Goal: Task Accomplishment & Management: Complete application form

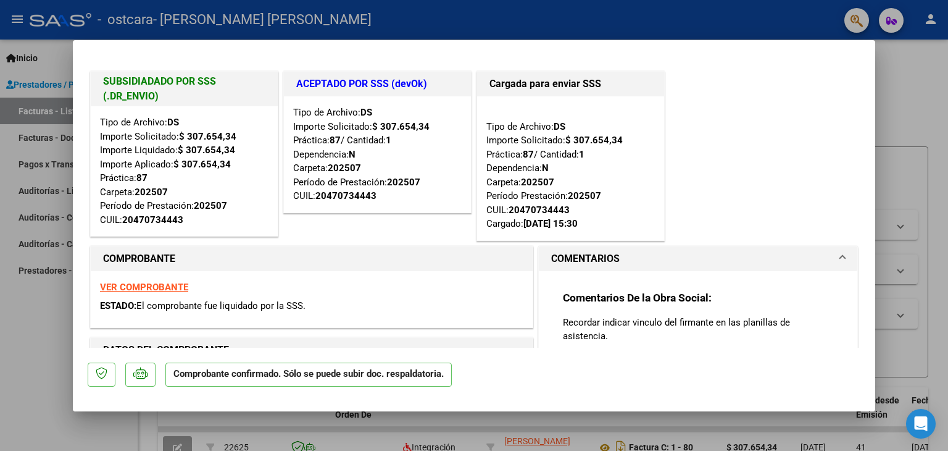
click at [37, 330] on div at bounding box center [474, 225] width 948 height 451
type input "$ 0,00"
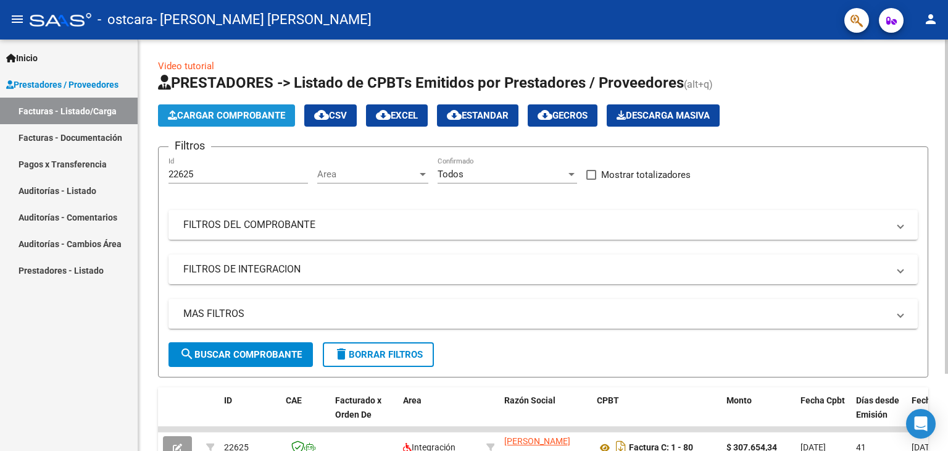
click at [169, 107] on button "Cargar Comprobante" at bounding box center [226, 115] width 137 height 22
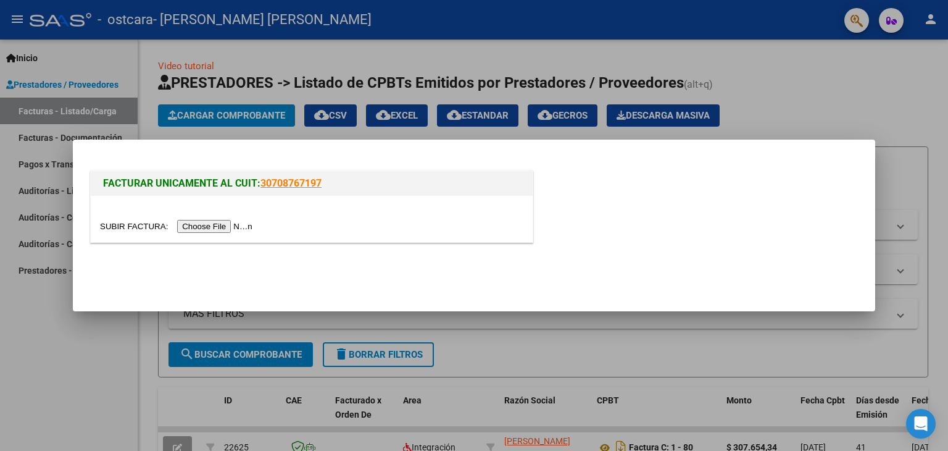
click at [210, 223] on input "file" at bounding box center [178, 226] width 156 height 13
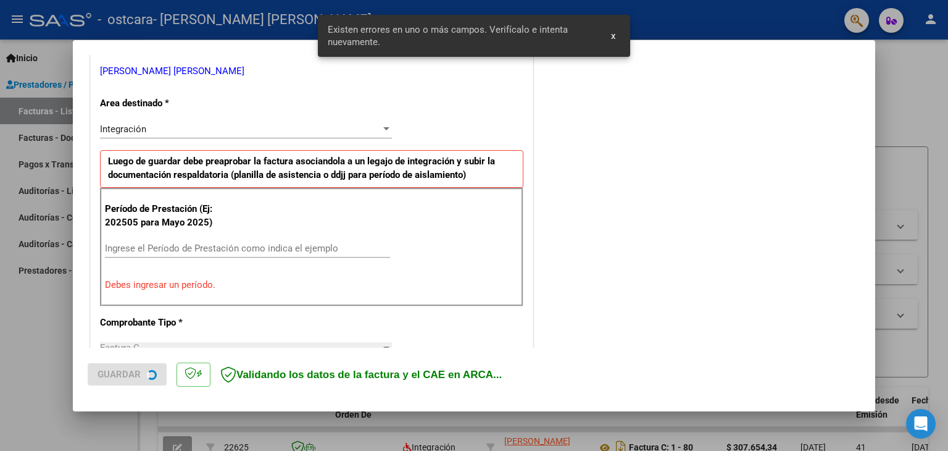
scroll to position [259, 0]
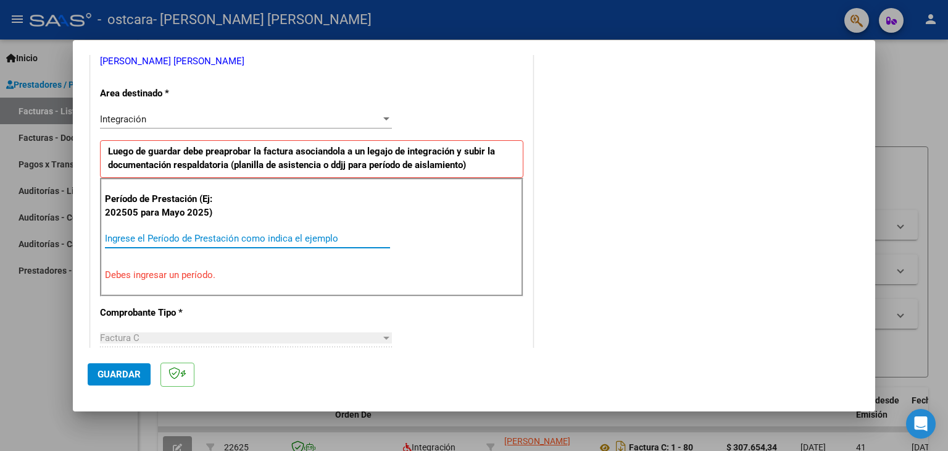
click at [261, 233] on input "Ingrese el Período de Prestación como indica el ejemplo" at bounding box center [247, 238] width 285 height 11
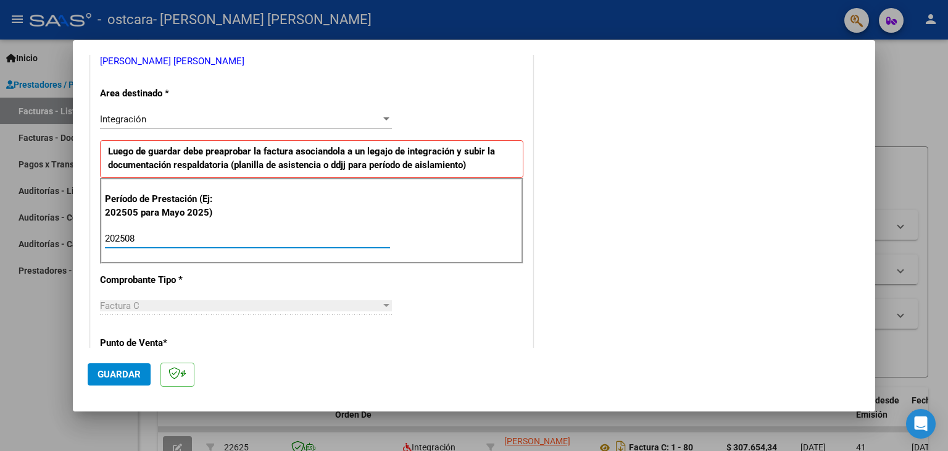
type input "202508"
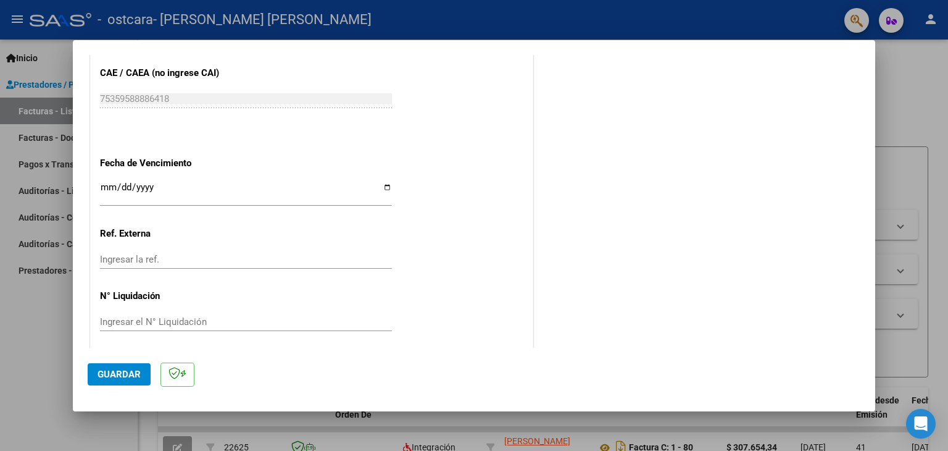
scroll to position [792, 0]
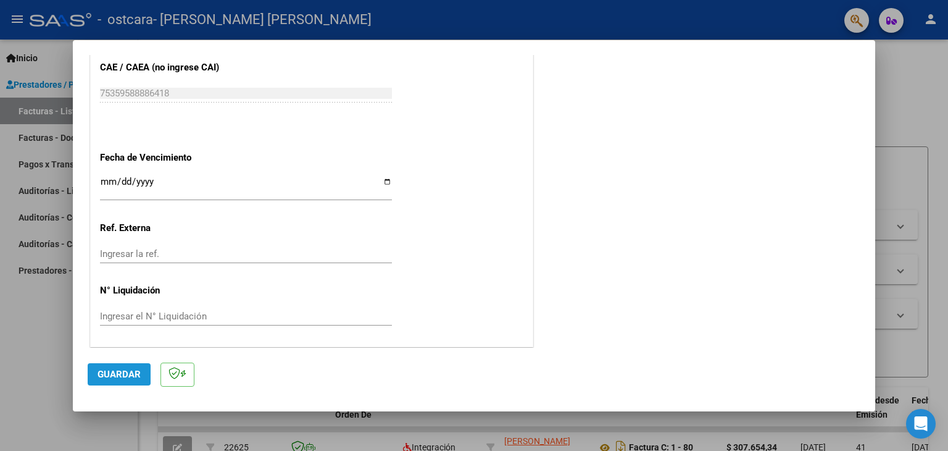
click at [117, 373] on span "Guardar" at bounding box center [119, 373] width 43 height 11
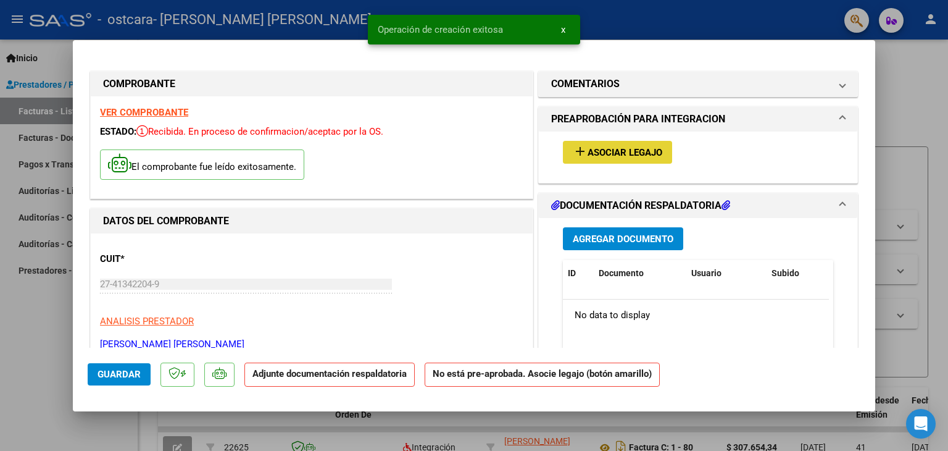
click at [644, 148] on span "Asociar Legajo" at bounding box center [625, 152] width 75 height 11
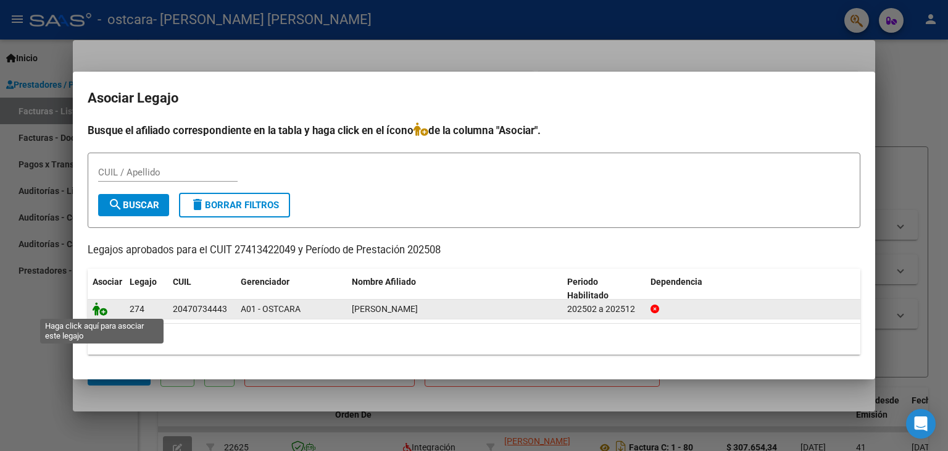
click at [94, 312] on icon at bounding box center [100, 309] width 15 height 14
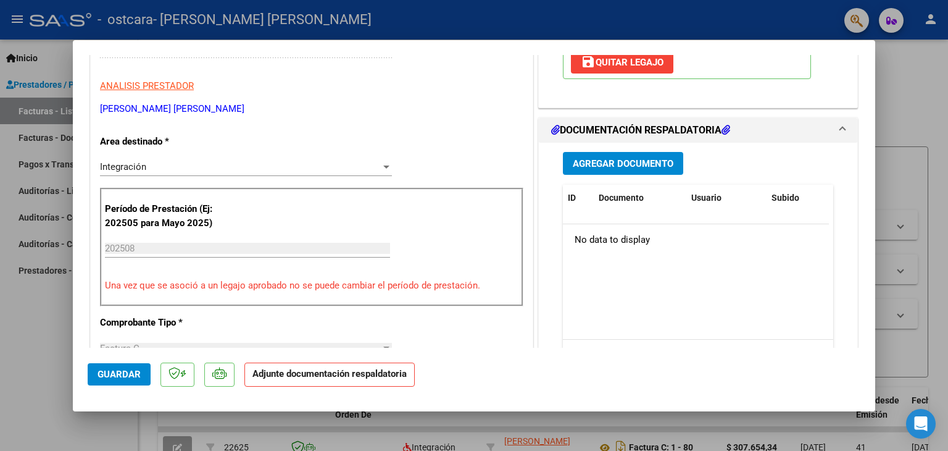
scroll to position [241, 0]
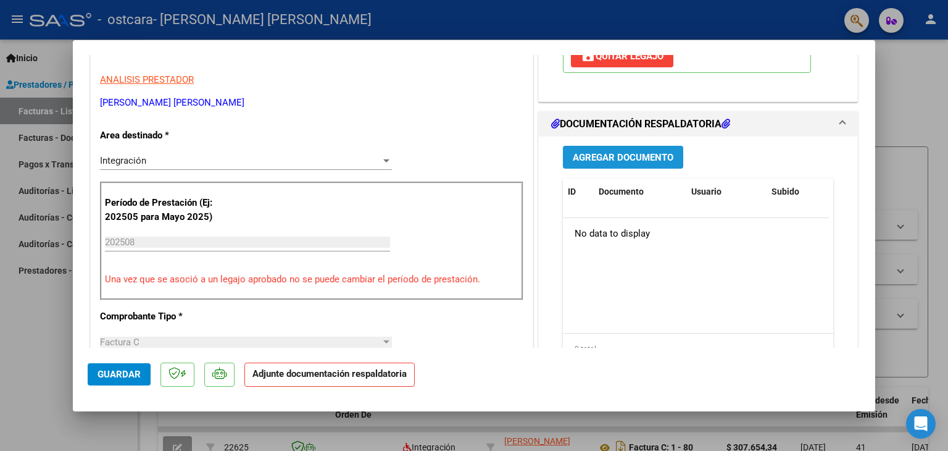
click at [630, 157] on span "Agregar Documento" at bounding box center [623, 157] width 101 height 11
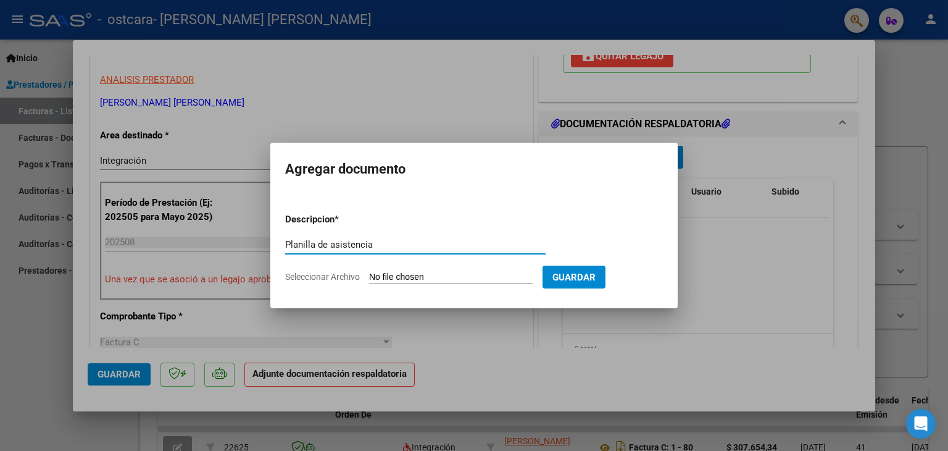
type input "Planilla de asistencia"
click at [439, 274] on input "Seleccionar Archivo" at bounding box center [451, 278] width 164 height 12
type input "C:\fakepath\Planilla asistencia [PERSON_NAME]pdf"
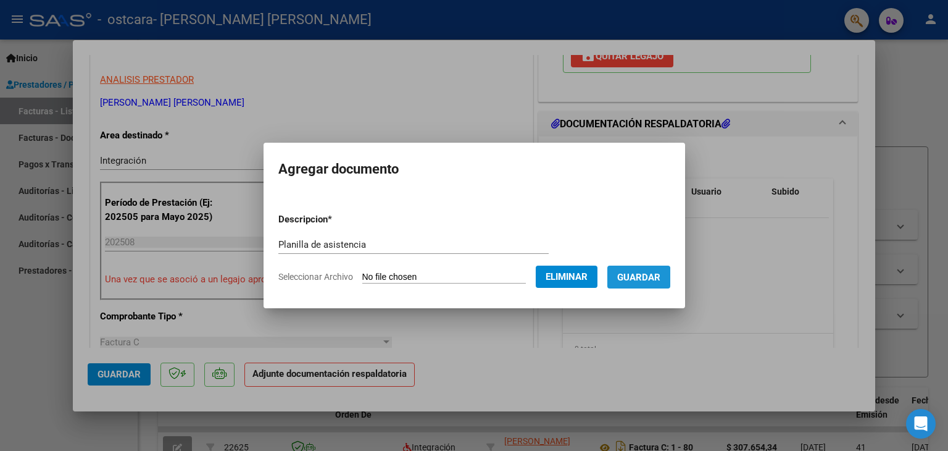
click at [640, 278] on span "Guardar" at bounding box center [638, 277] width 43 height 11
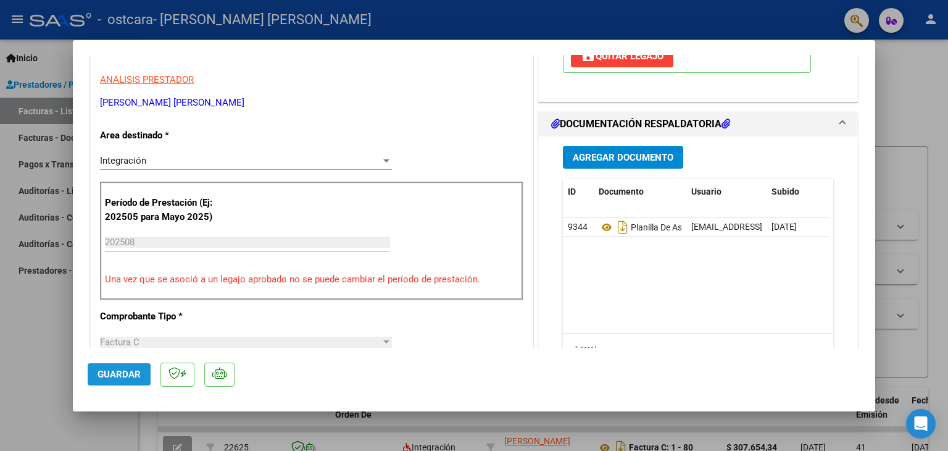
click at [127, 376] on span "Guardar" at bounding box center [119, 373] width 43 height 11
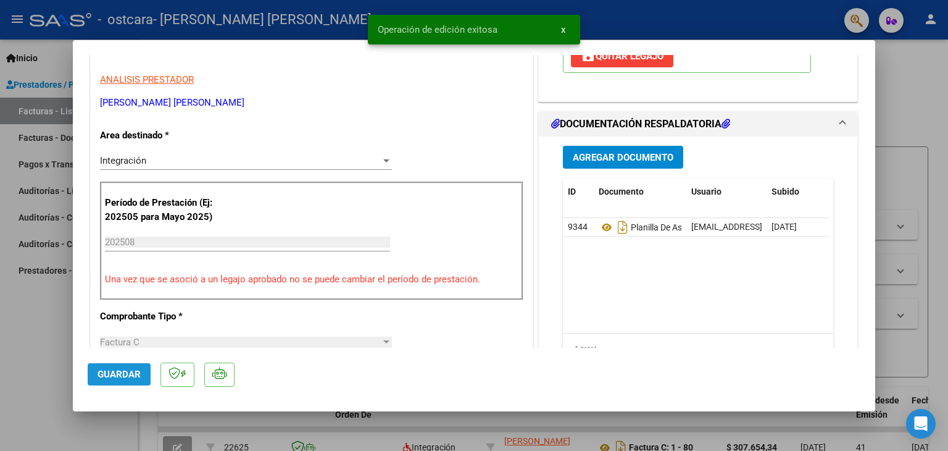
click at [127, 376] on span "Guardar" at bounding box center [119, 373] width 43 height 11
click at [922, 107] on div at bounding box center [474, 225] width 948 height 451
type input "$ 0,00"
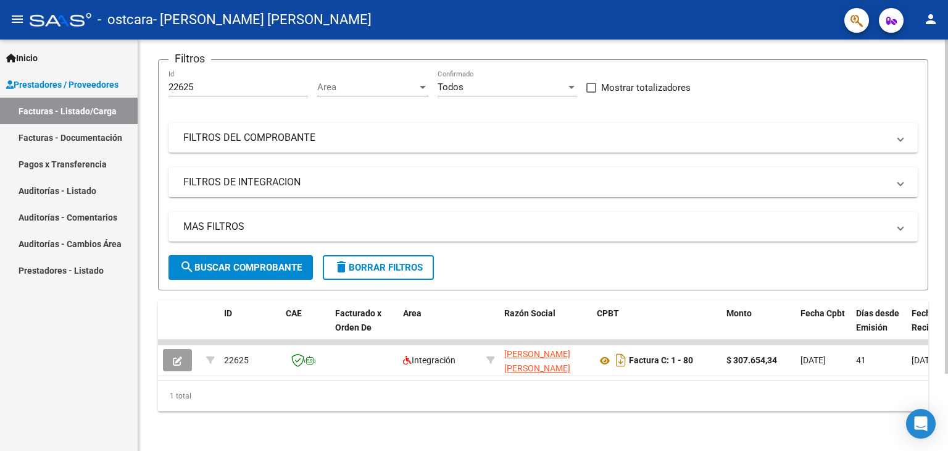
scroll to position [94, 0]
click at [945, 228] on div at bounding box center [946, 284] width 3 height 334
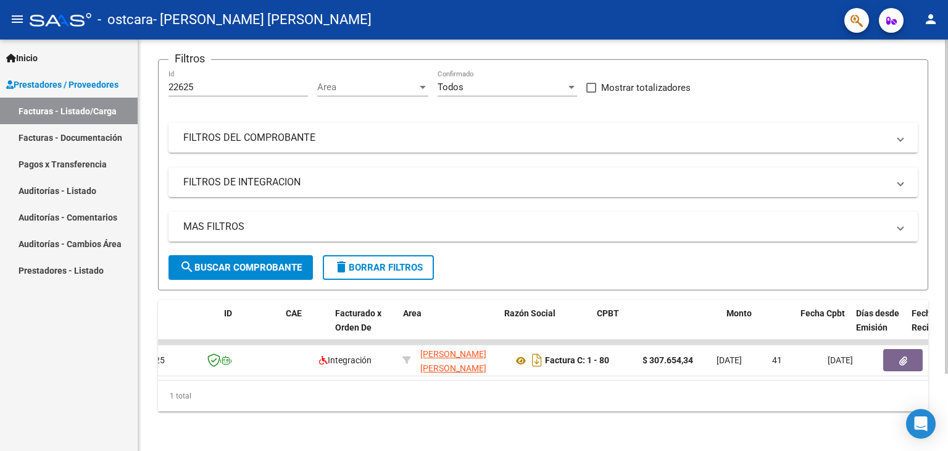
scroll to position [0, 0]
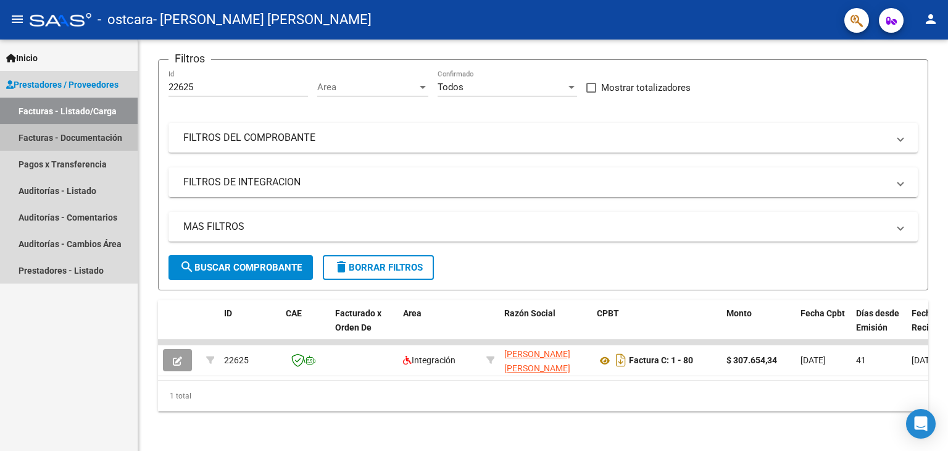
click at [92, 136] on link "Facturas - Documentación" at bounding box center [69, 137] width 138 height 27
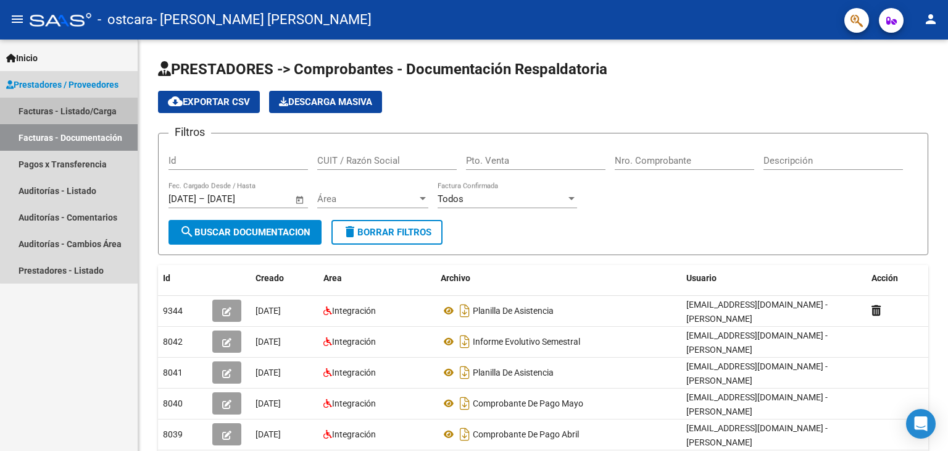
click at [71, 106] on link "Facturas - Listado/Carga" at bounding box center [69, 111] width 138 height 27
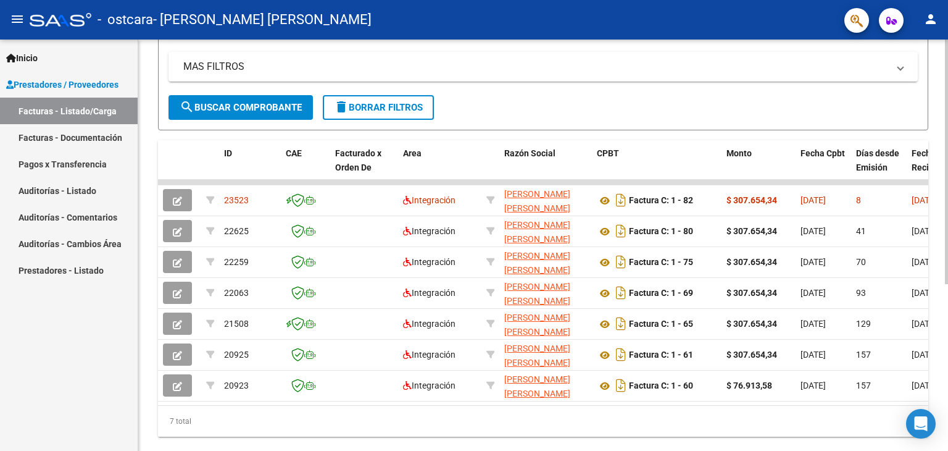
scroll to position [246, 0]
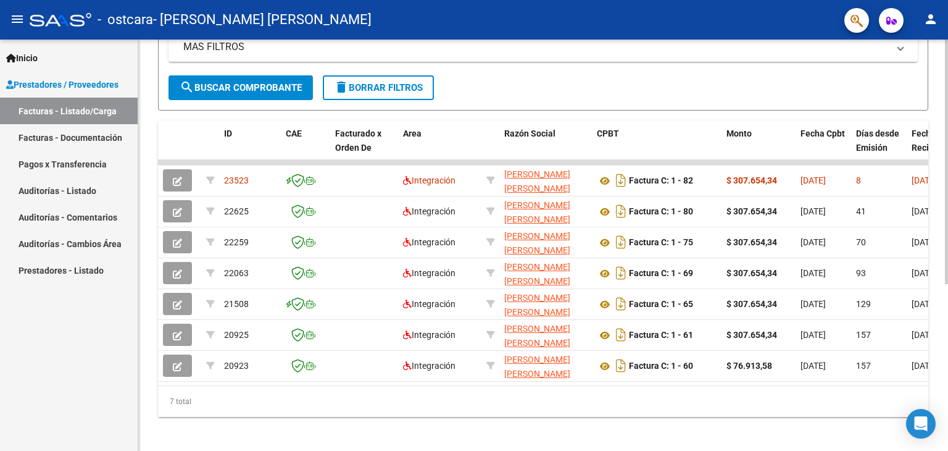
click at [932, 226] on div "Video tutorial PRESTADORES -> Listado de CPBTs Emitidos por Prestadores / Prove…" at bounding box center [544, 114] width 813 height 683
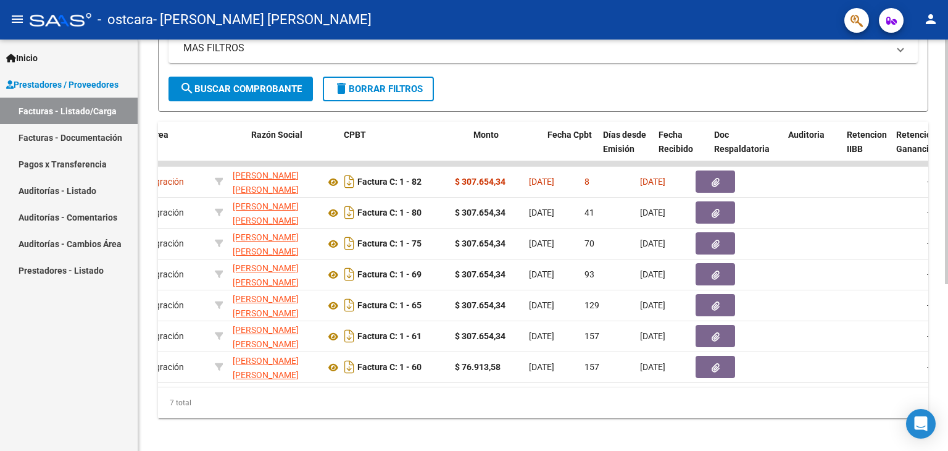
scroll to position [0, 307]
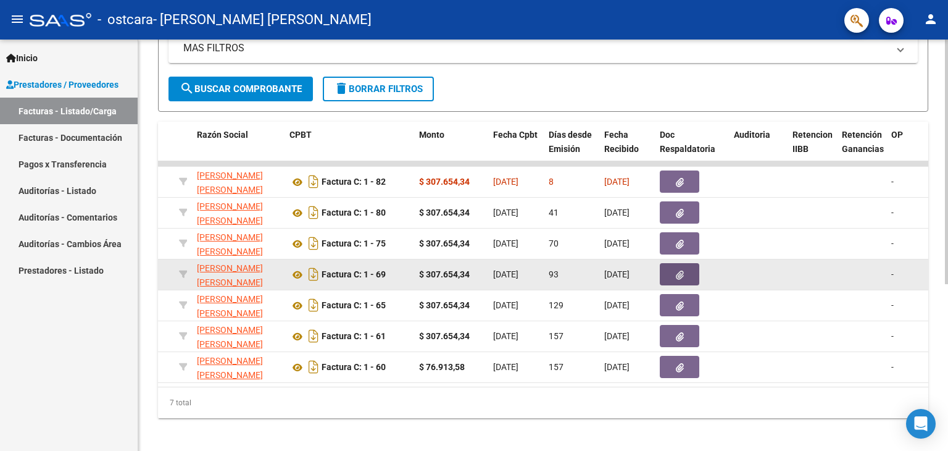
click at [683, 267] on button "button" at bounding box center [679, 274] width 39 height 22
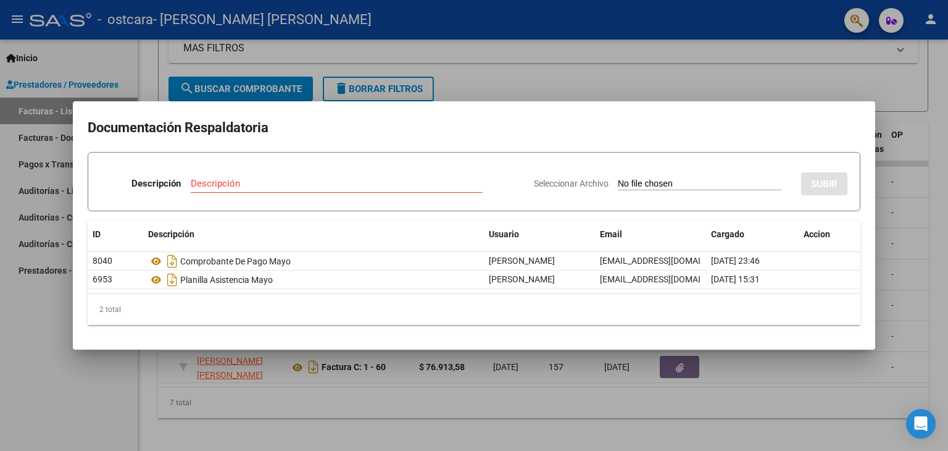
click at [711, 22] on div at bounding box center [474, 225] width 948 height 451
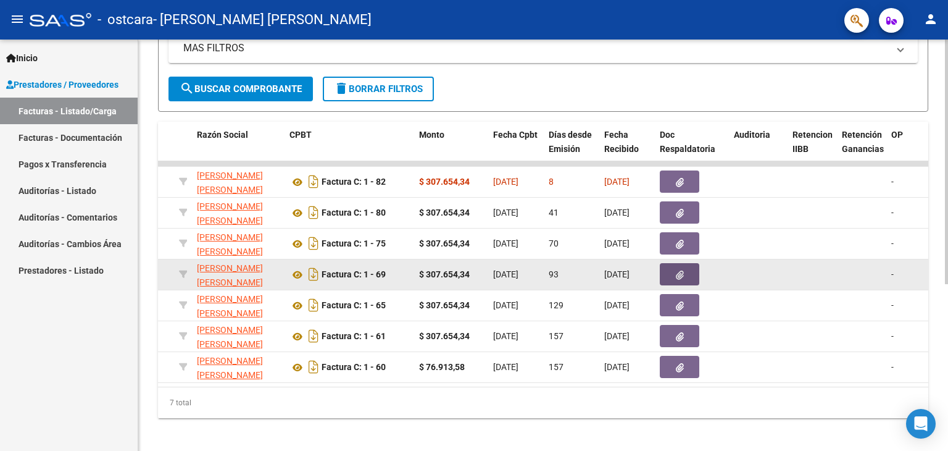
click at [682, 278] on button "button" at bounding box center [679, 274] width 39 height 22
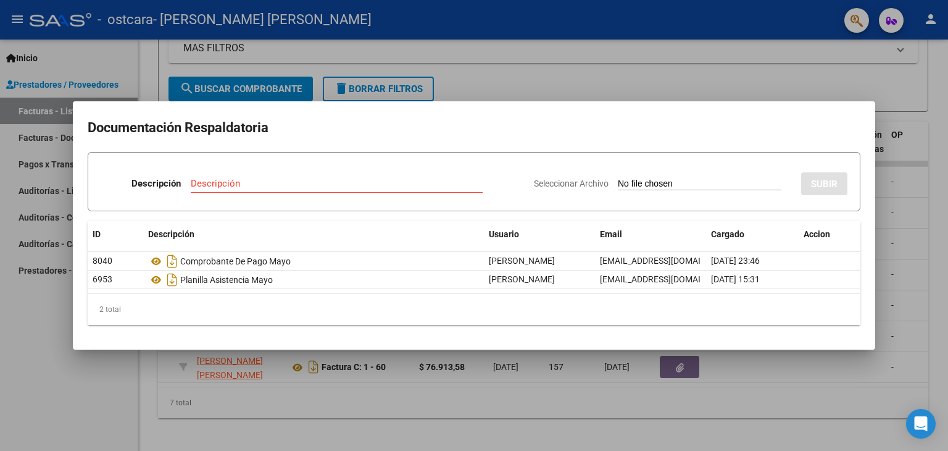
click at [644, 83] on div at bounding box center [474, 225] width 948 height 451
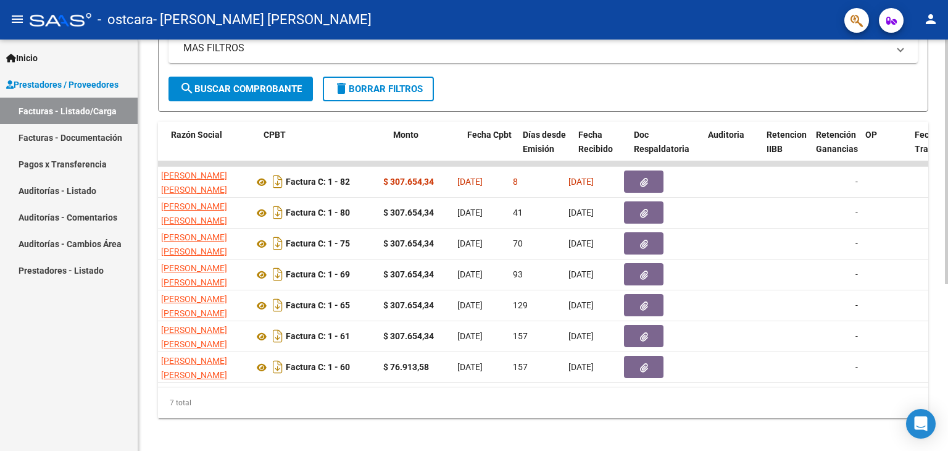
scroll to position [0, 349]
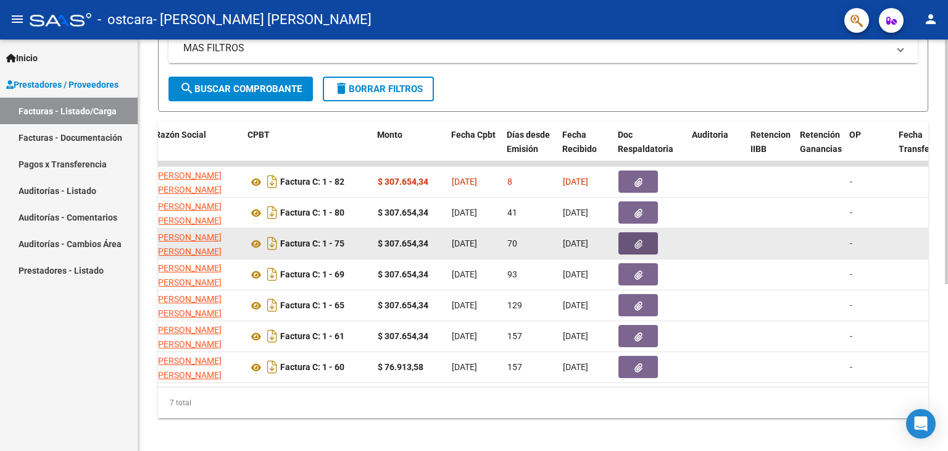
click at [642, 243] on button "button" at bounding box center [637, 243] width 39 height 22
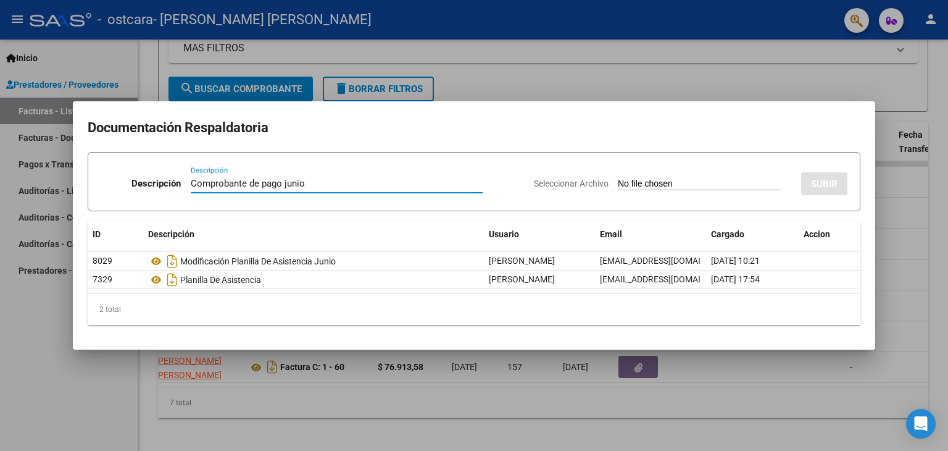
type input "Comprobante de pago junio"
click at [714, 183] on input "Seleccionar Archivo" at bounding box center [700, 184] width 164 height 12
type input "C:\fakepath\Comprobante pago junio.pdf"
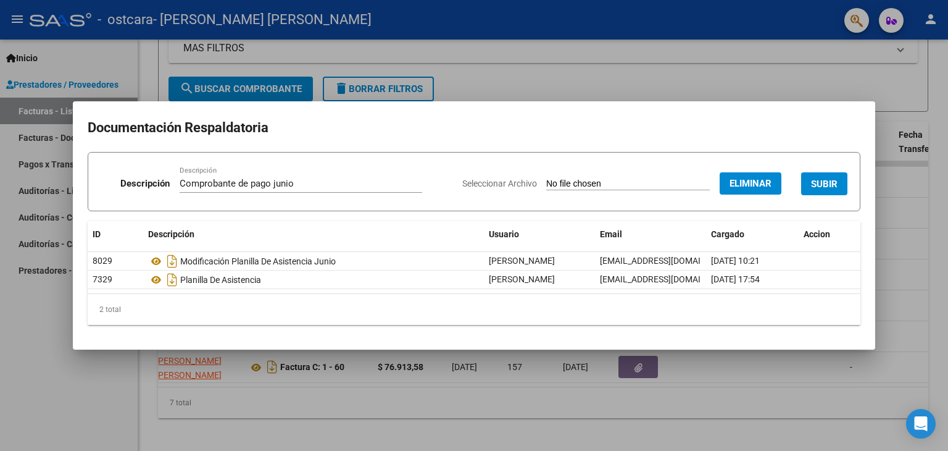
click at [822, 181] on span "SUBIR" at bounding box center [824, 183] width 27 height 11
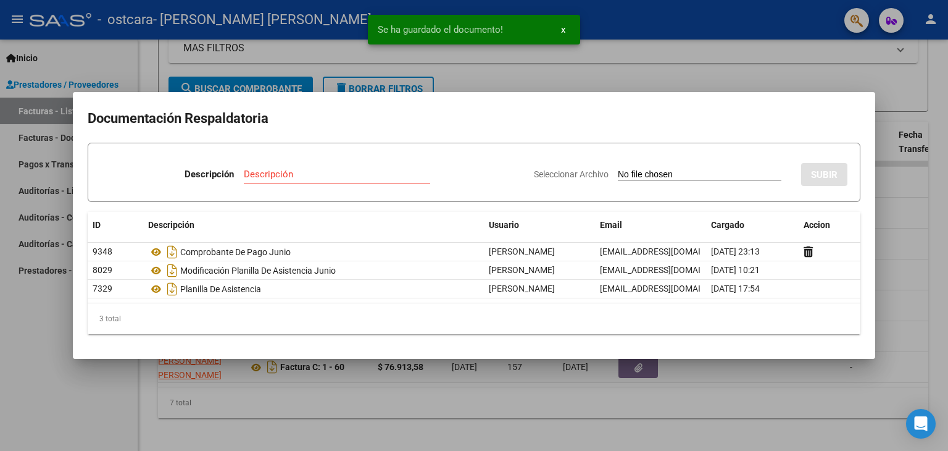
click at [702, 70] on div at bounding box center [474, 225] width 948 height 451
